Goal: Task Accomplishment & Management: Manage account settings

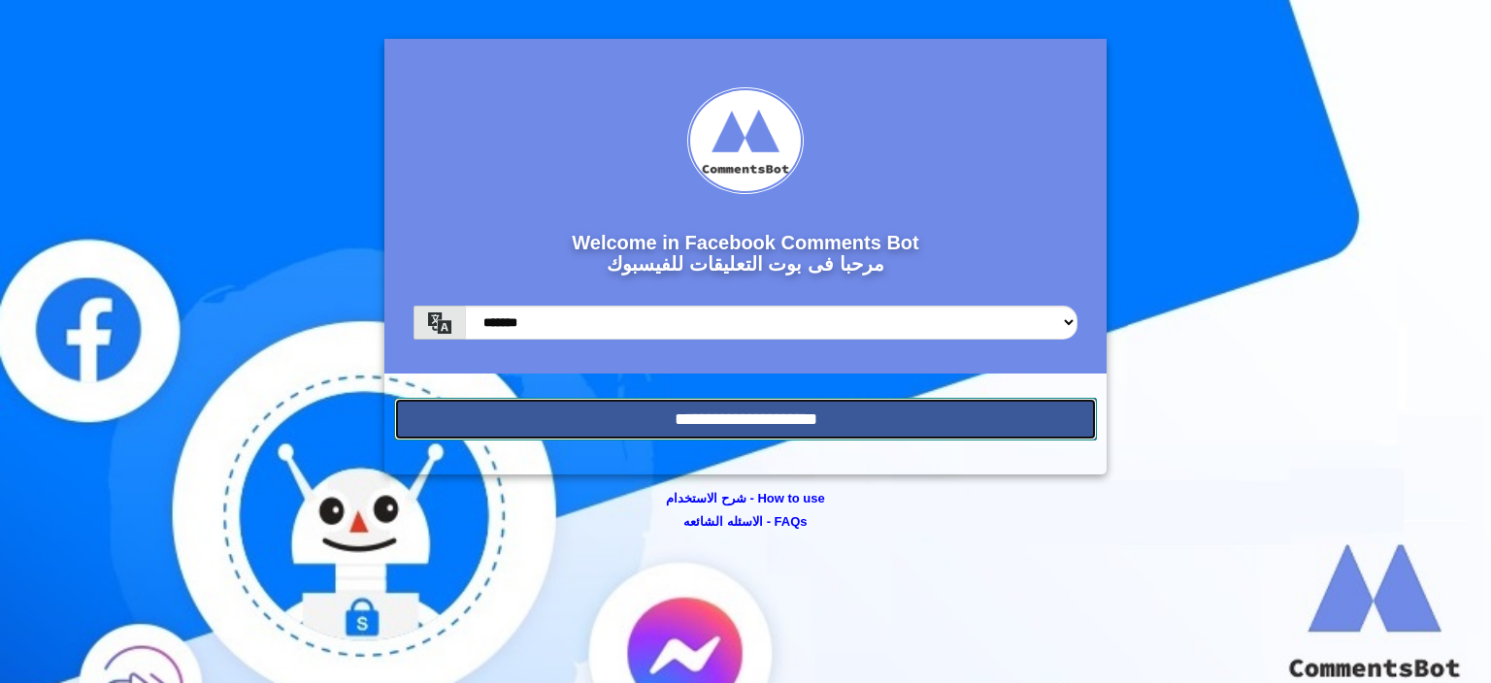
click at [551, 431] on input "**********" at bounding box center [745, 419] width 703 height 43
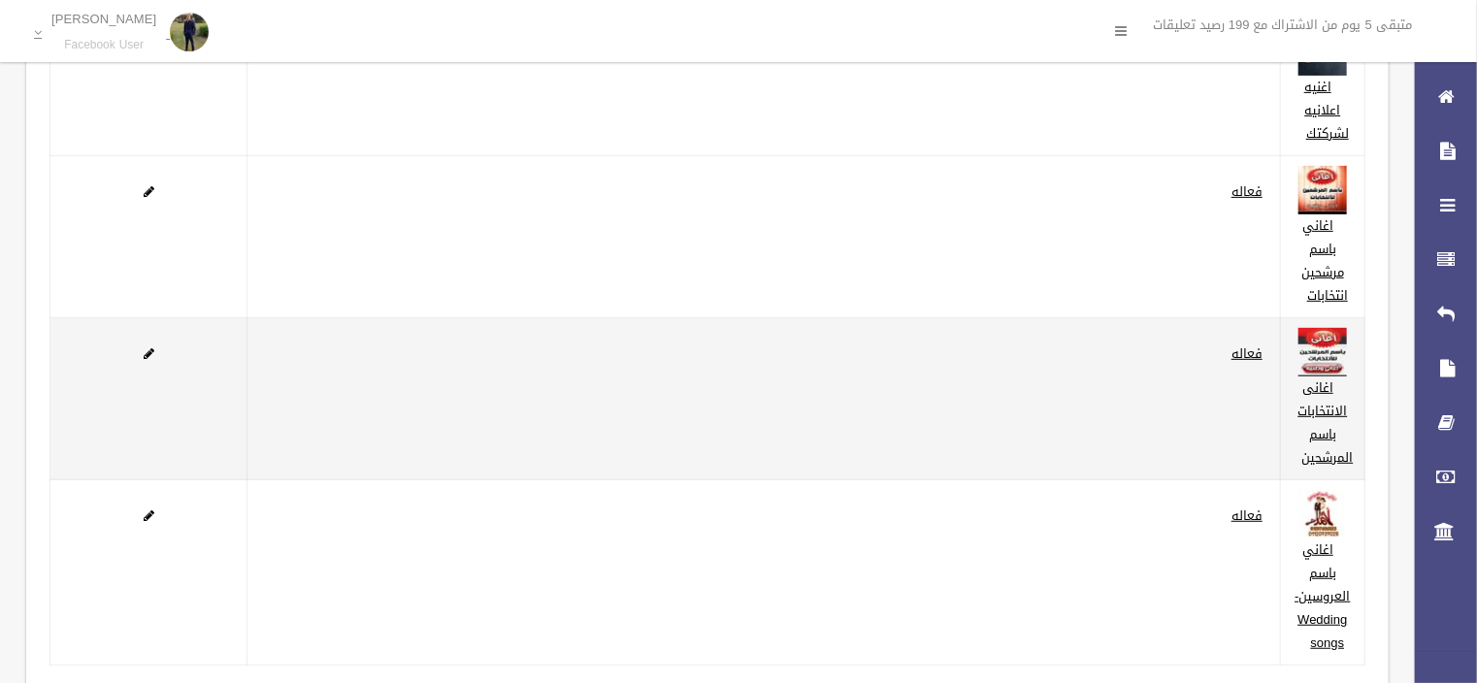
scroll to position [311, 0]
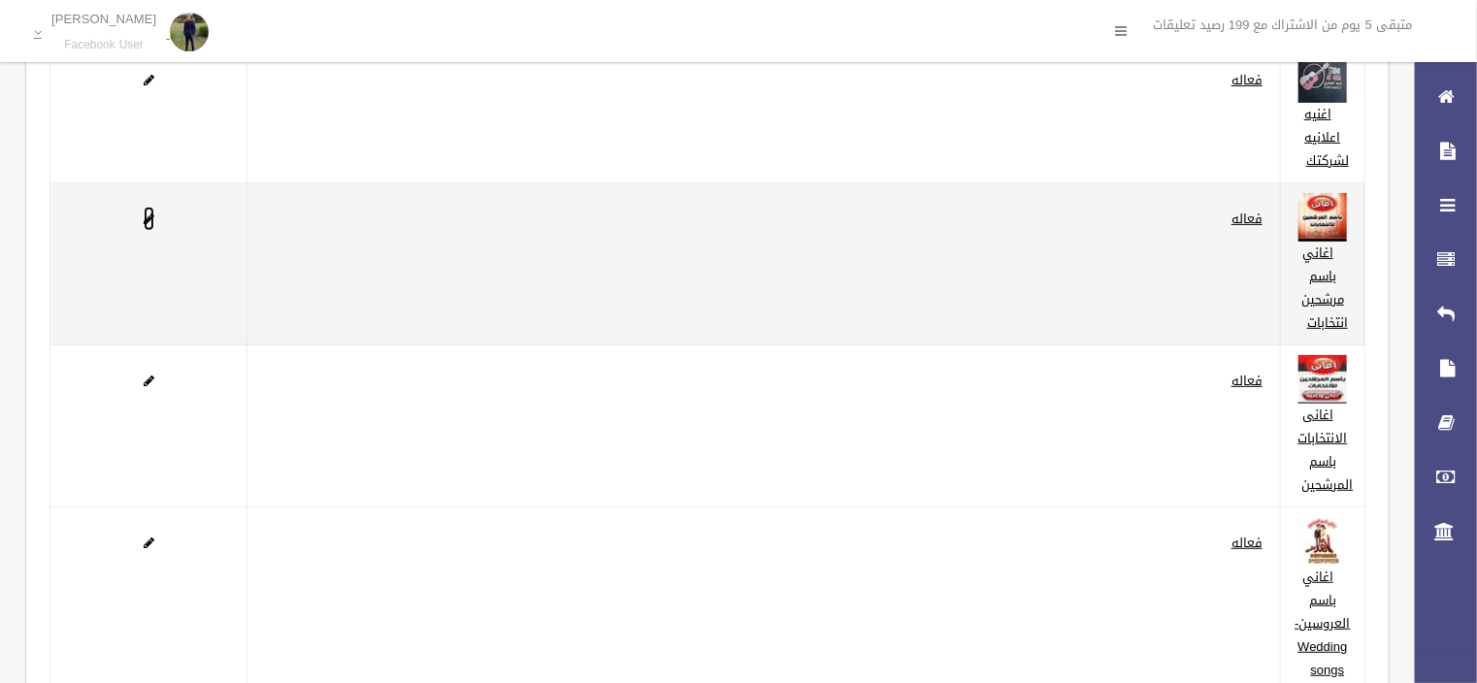
click at [145, 214] on span at bounding box center [149, 219] width 11 height 13
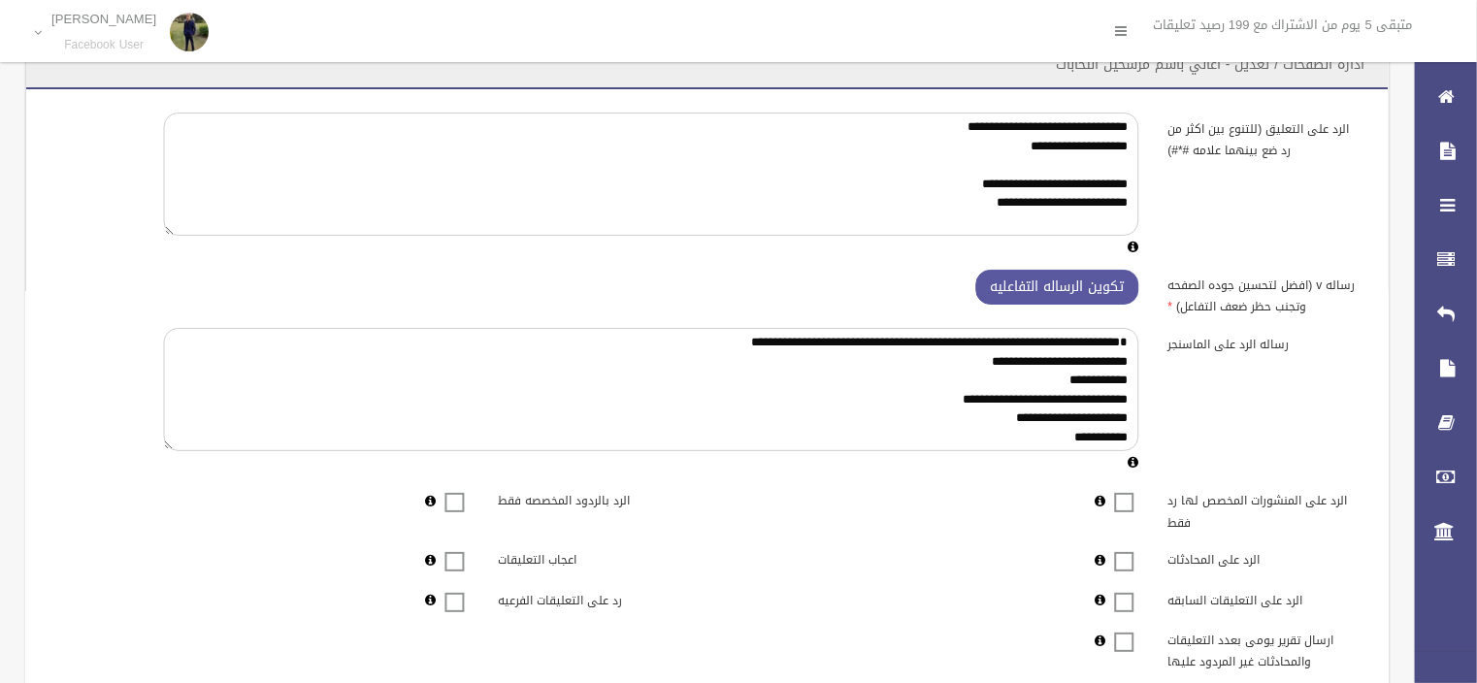
scroll to position [470, 0]
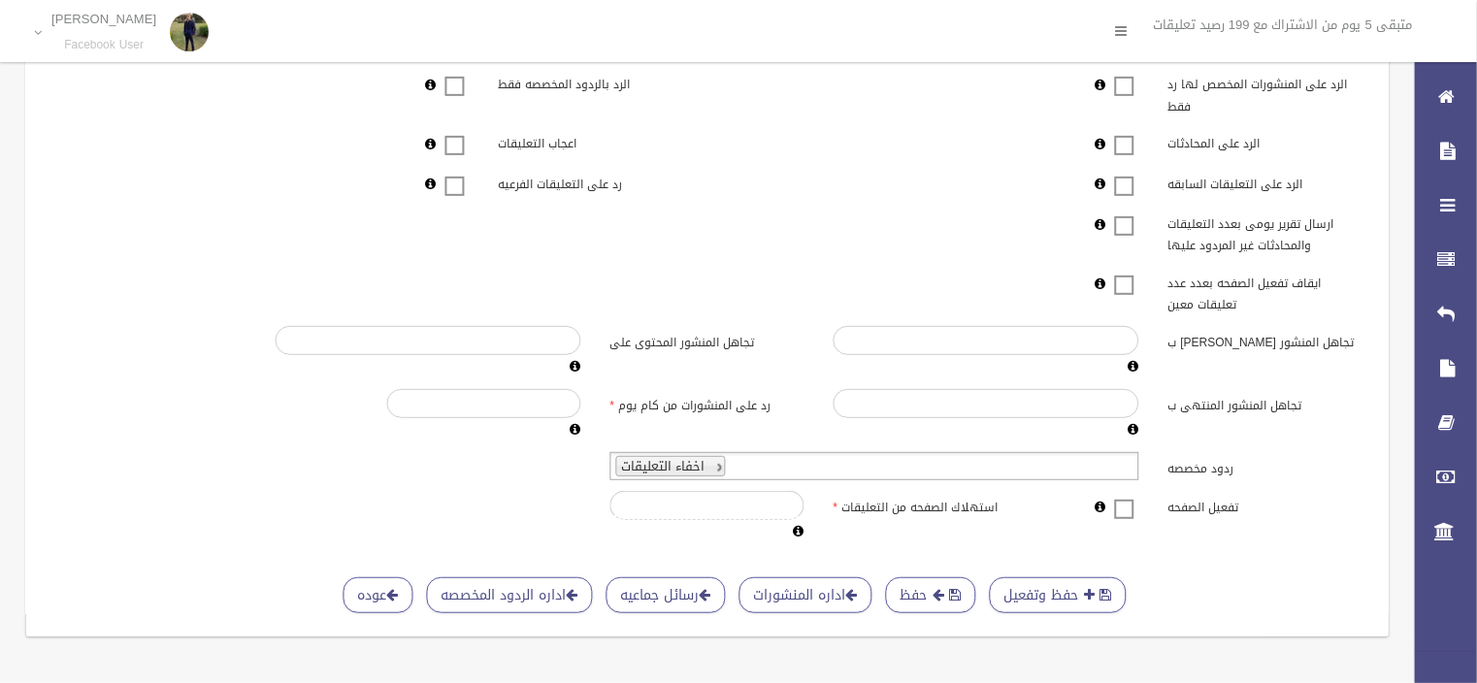
click at [1132, 497] on span at bounding box center [1124, 497] width 29 height 0
click at [945, 580] on button "حفظ" at bounding box center [931, 596] width 90 height 36
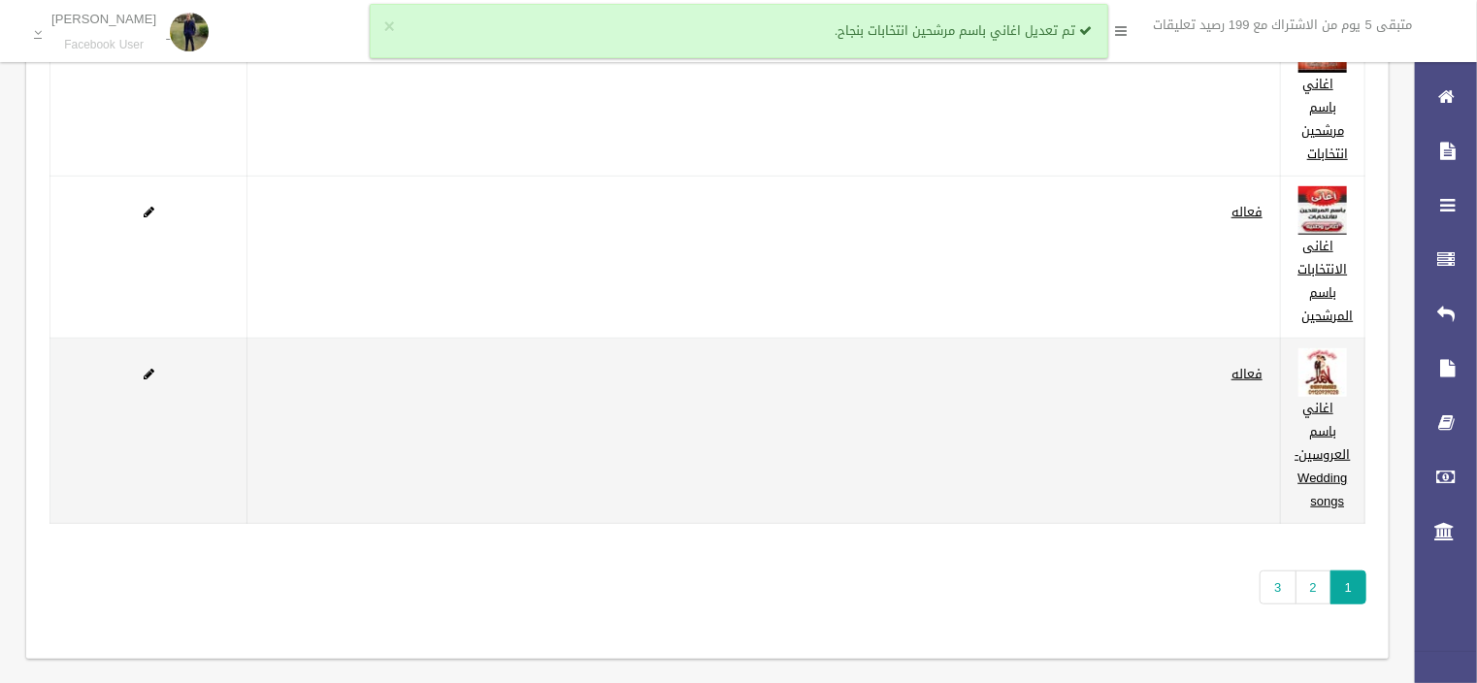
scroll to position [499, 0]
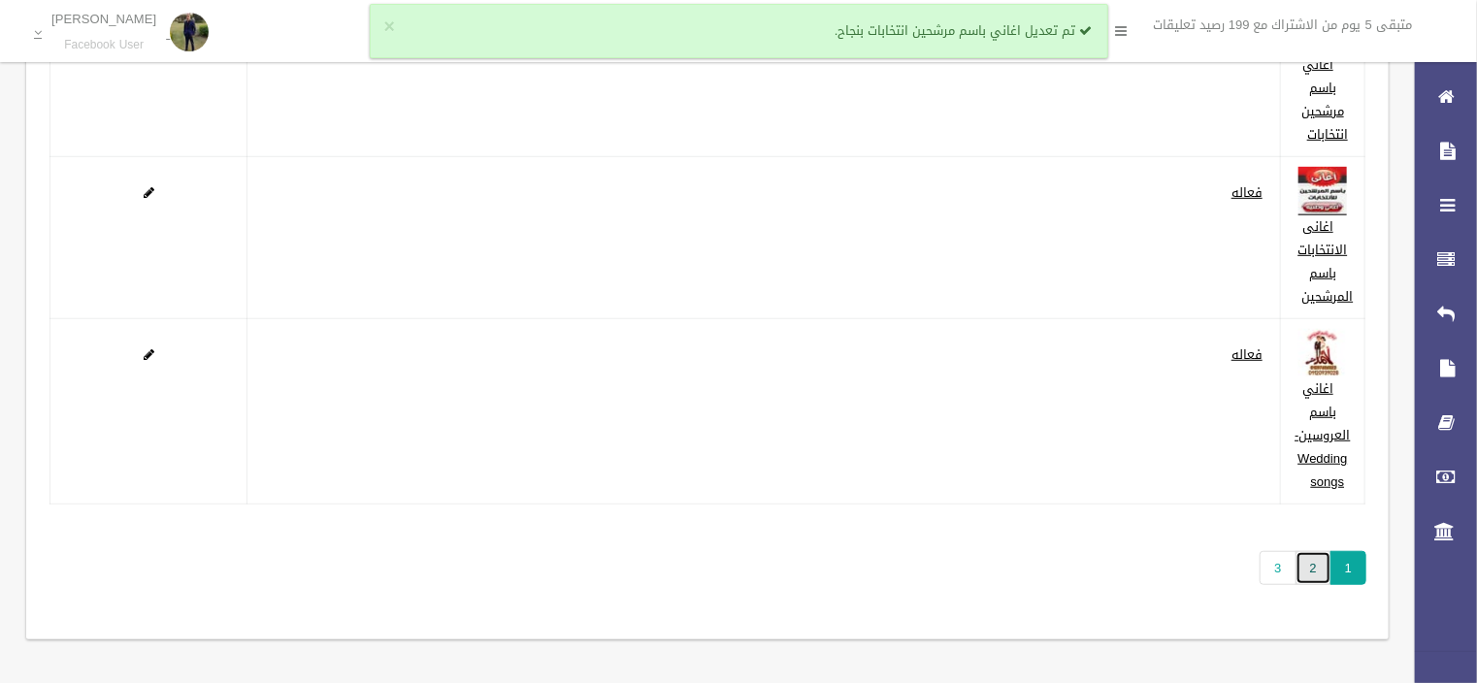
click at [1303, 566] on link "2" at bounding box center [1314, 568] width 36 height 34
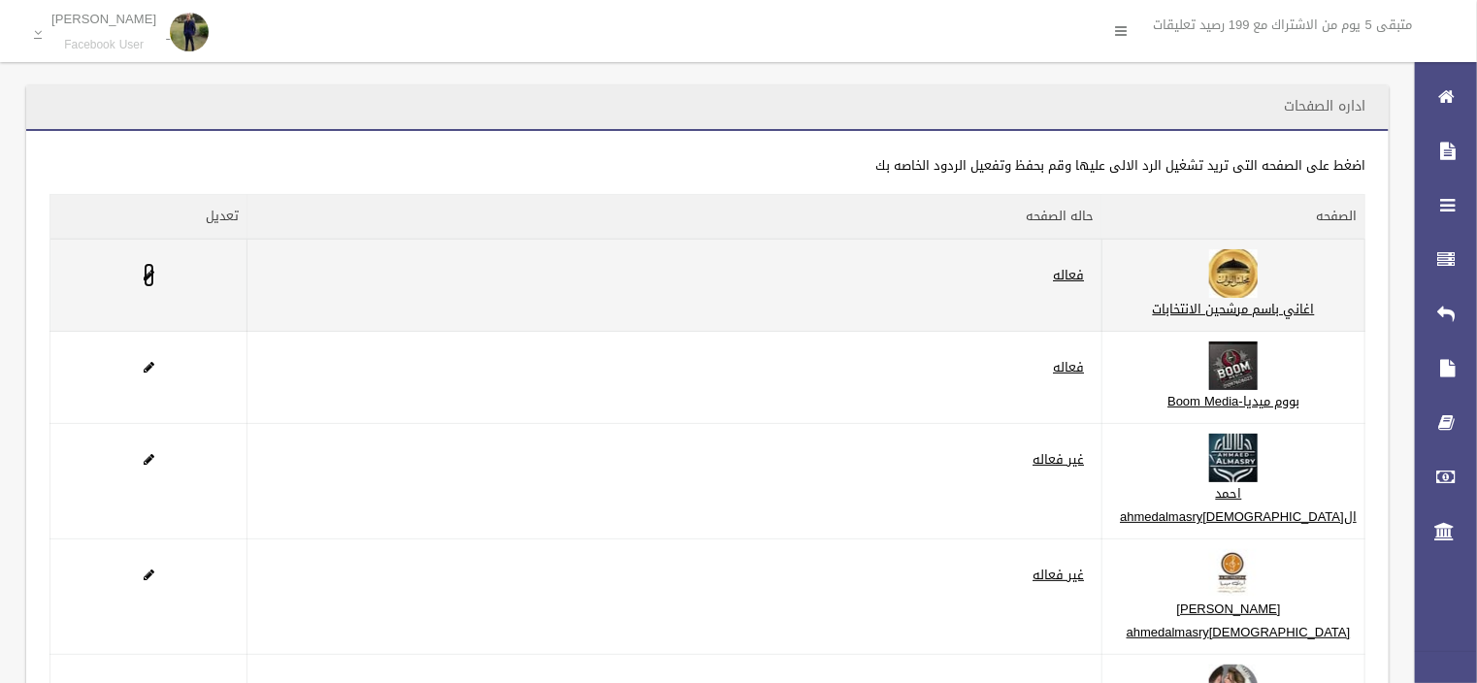
click at [149, 270] on span at bounding box center [149, 275] width 11 height 13
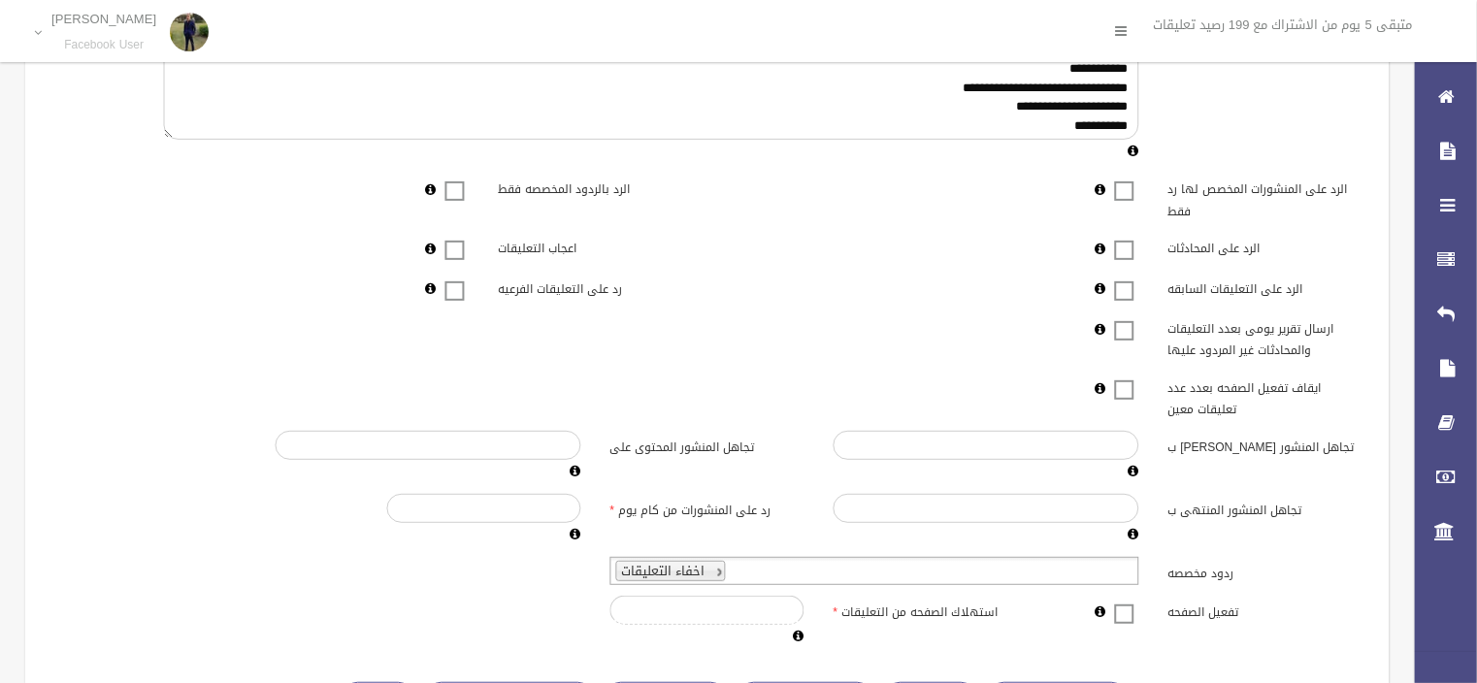
scroll to position [470, 0]
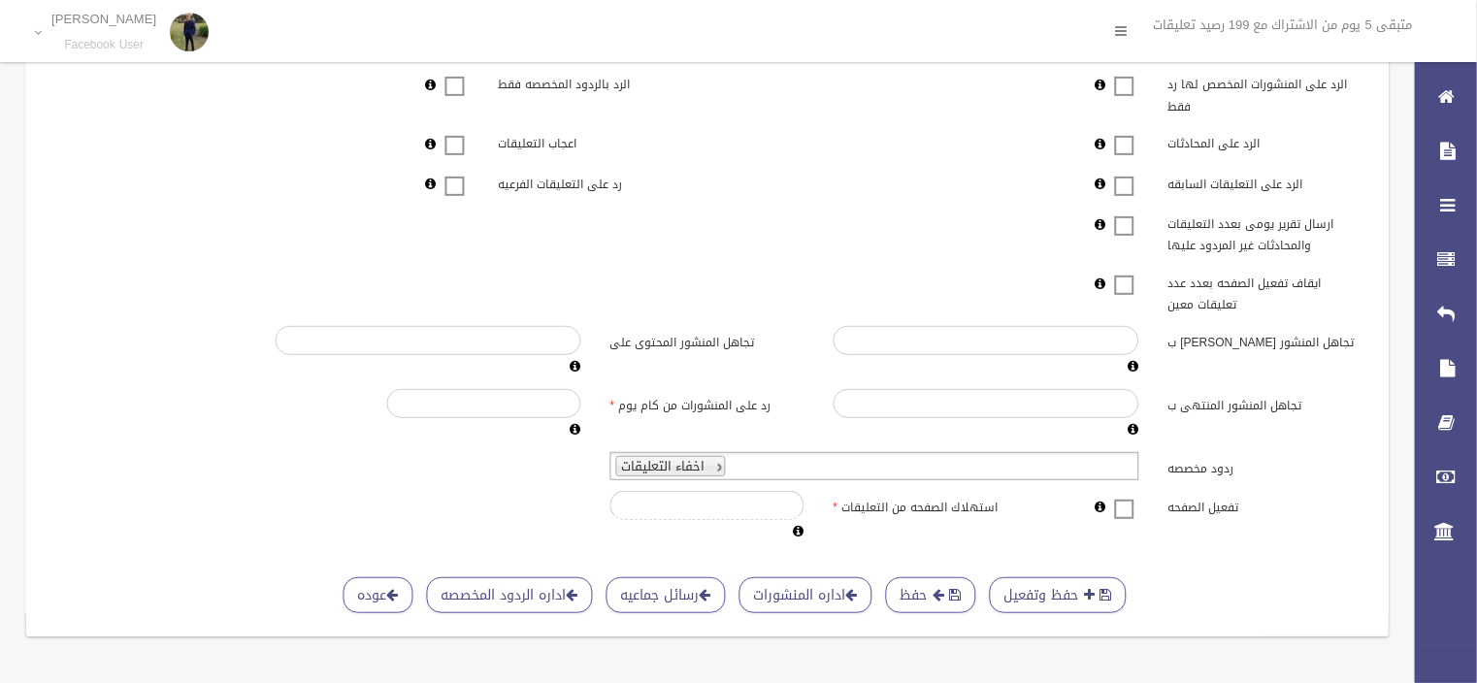
click at [1122, 497] on span at bounding box center [1124, 497] width 29 height 0
click at [905, 579] on button "حفظ" at bounding box center [931, 596] width 90 height 36
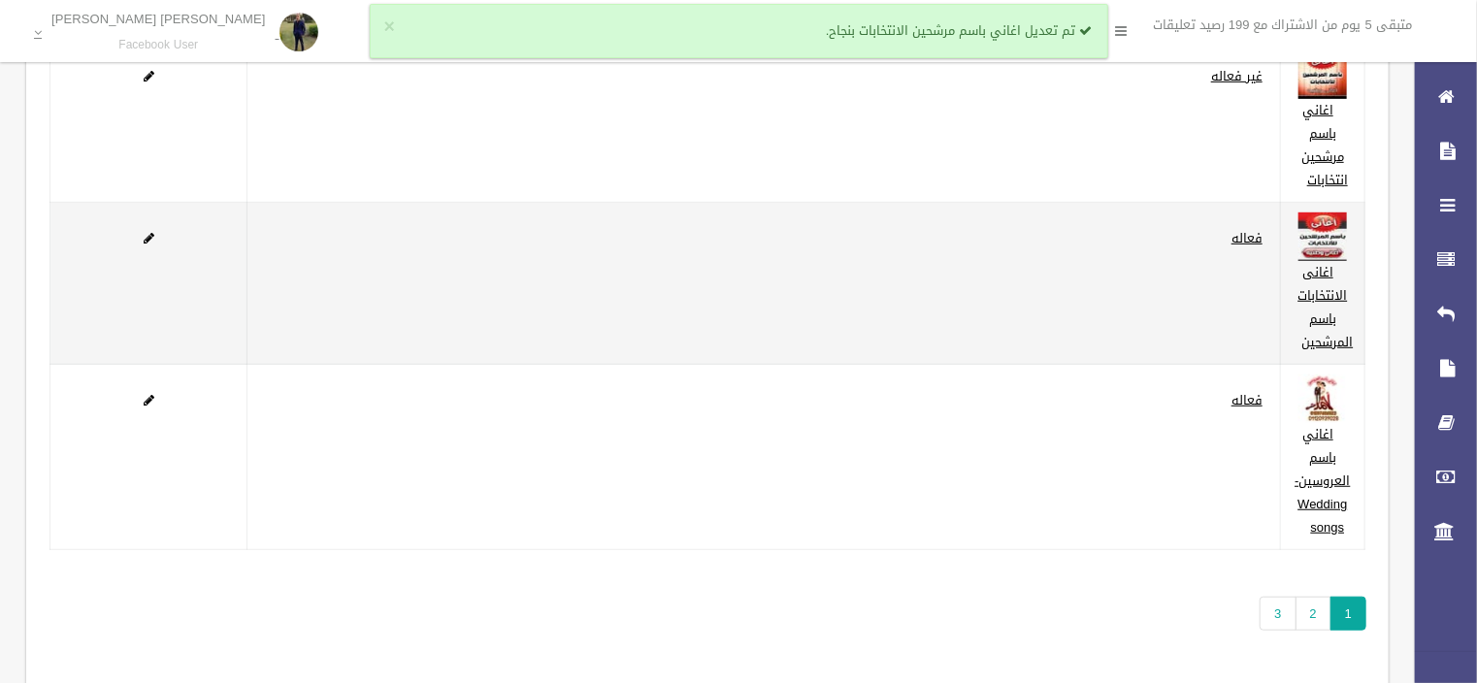
scroll to position [466, 0]
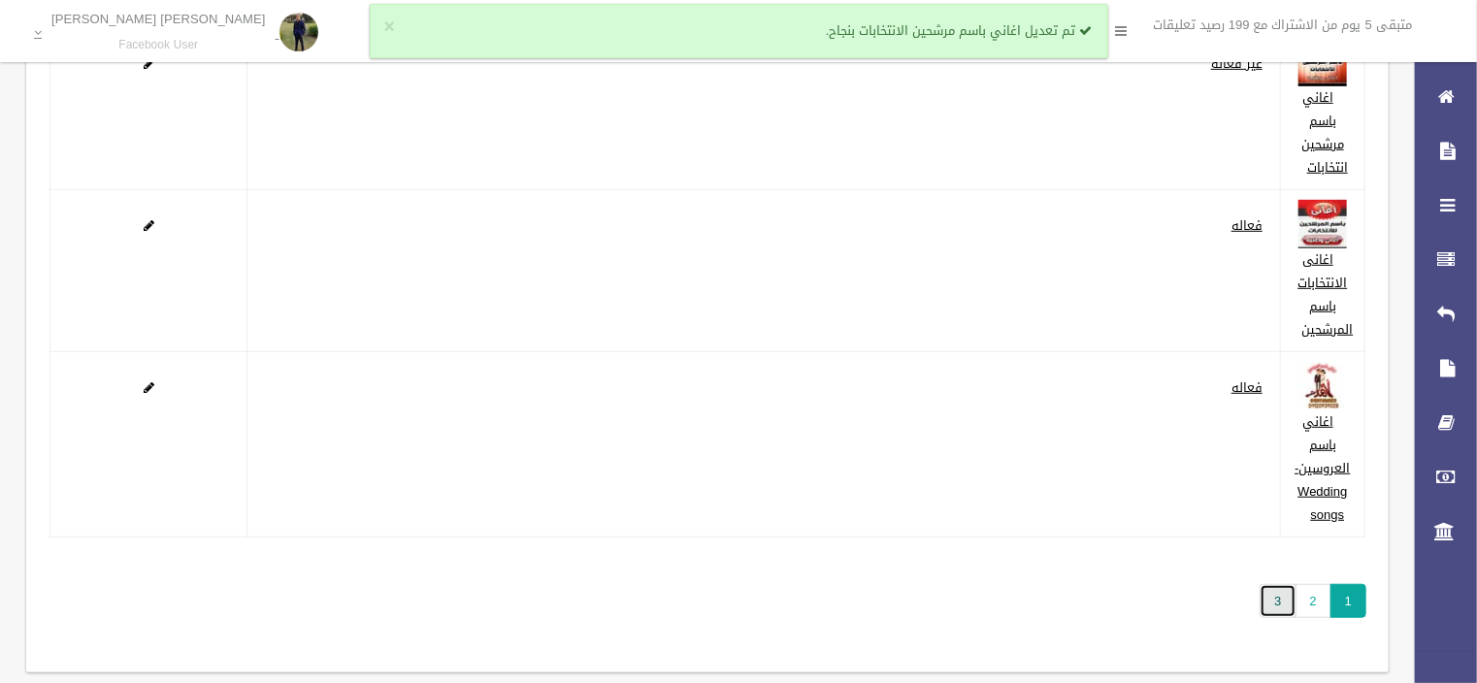
click at [1289, 608] on link "3" at bounding box center [1278, 601] width 36 height 34
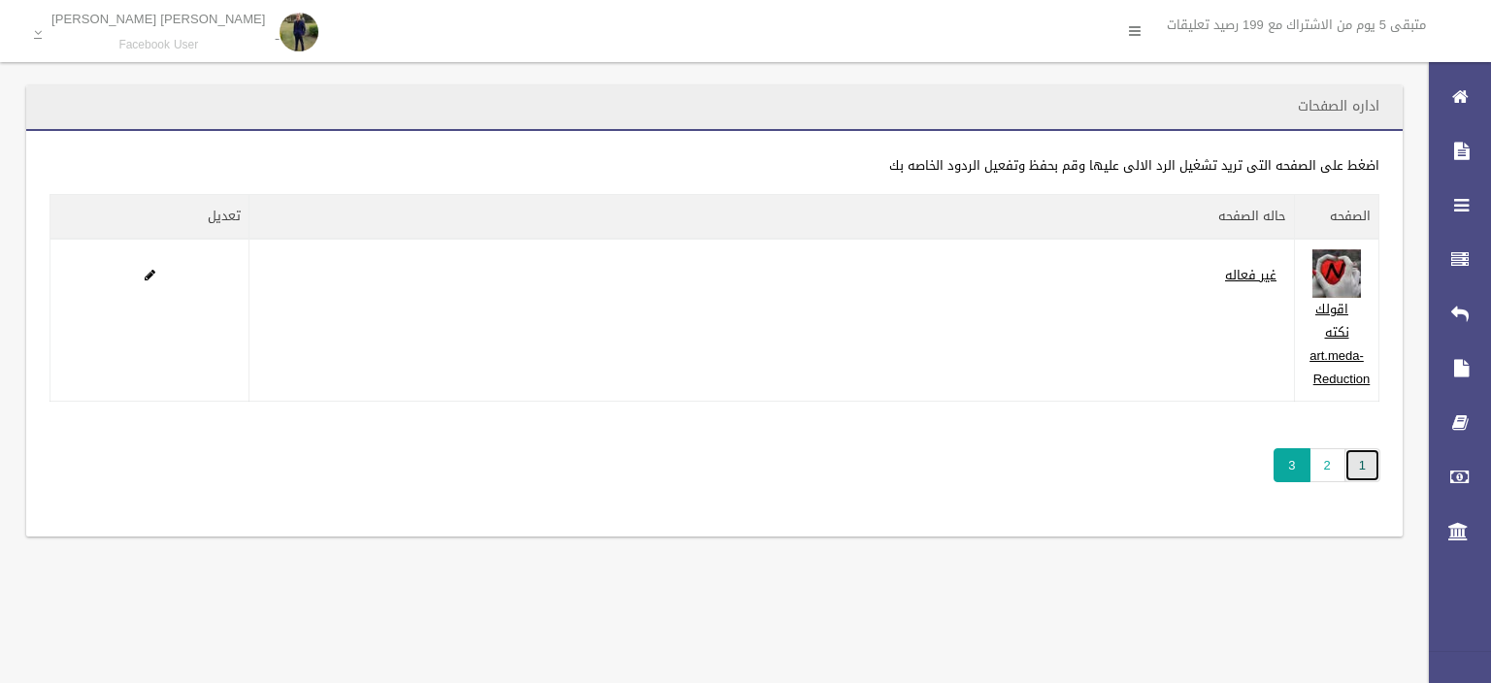
click at [1364, 470] on link "1" at bounding box center [1362, 465] width 36 height 34
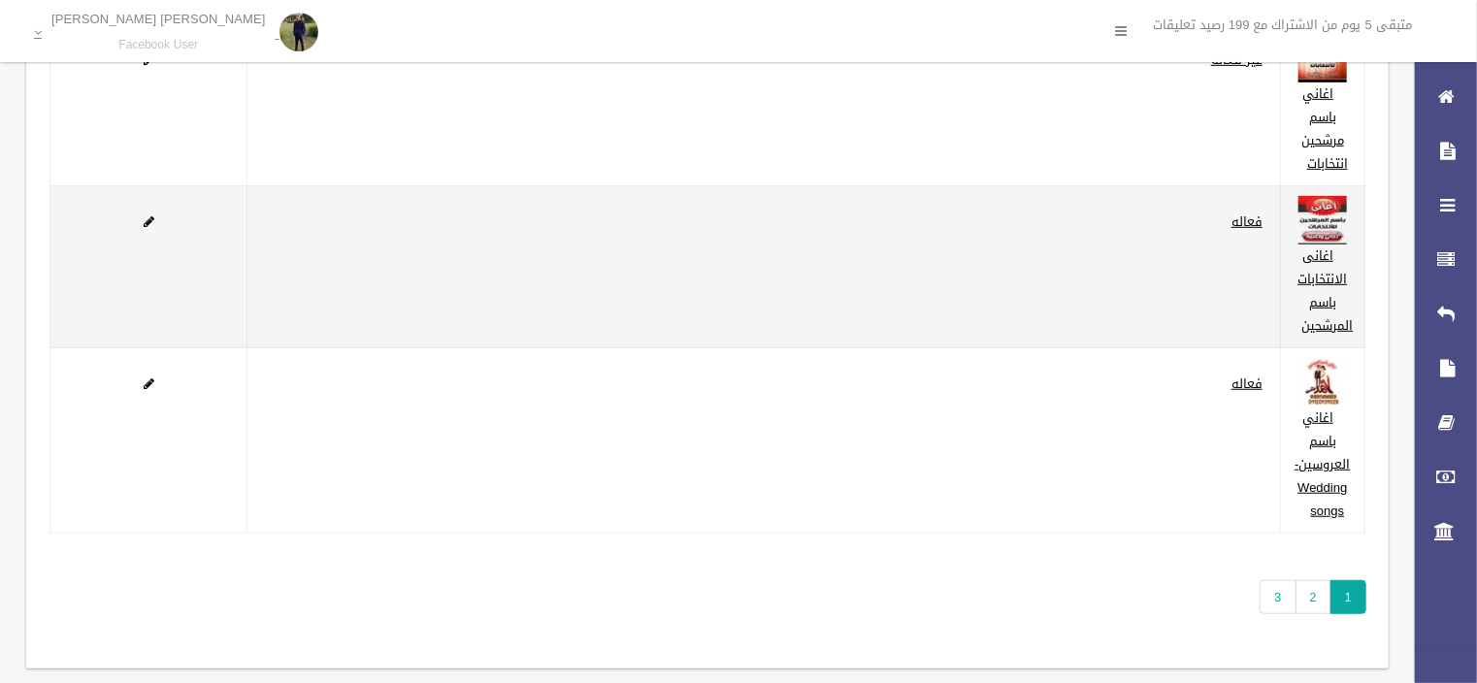
scroll to position [499, 0]
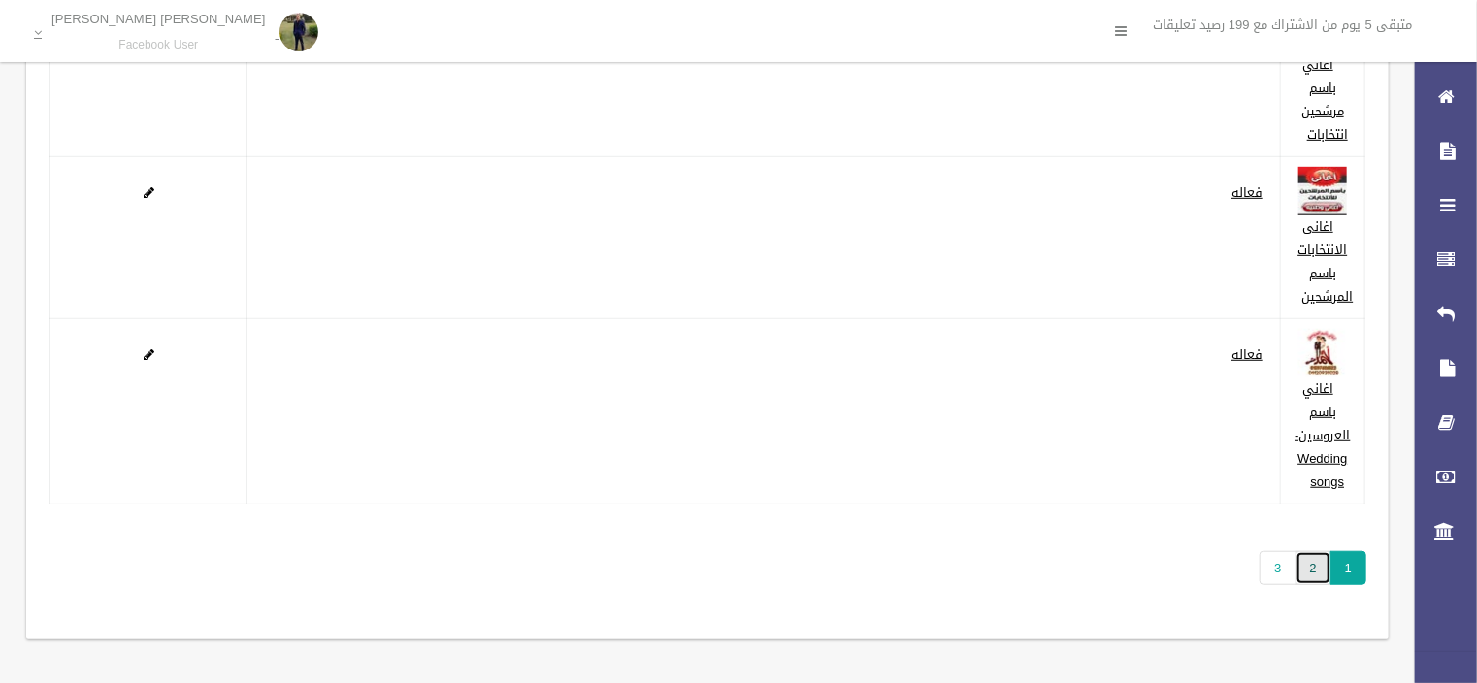
click at [1302, 563] on link "2" at bounding box center [1314, 568] width 36 height 34
